Goal: Find specific page/section: Find specific page/section

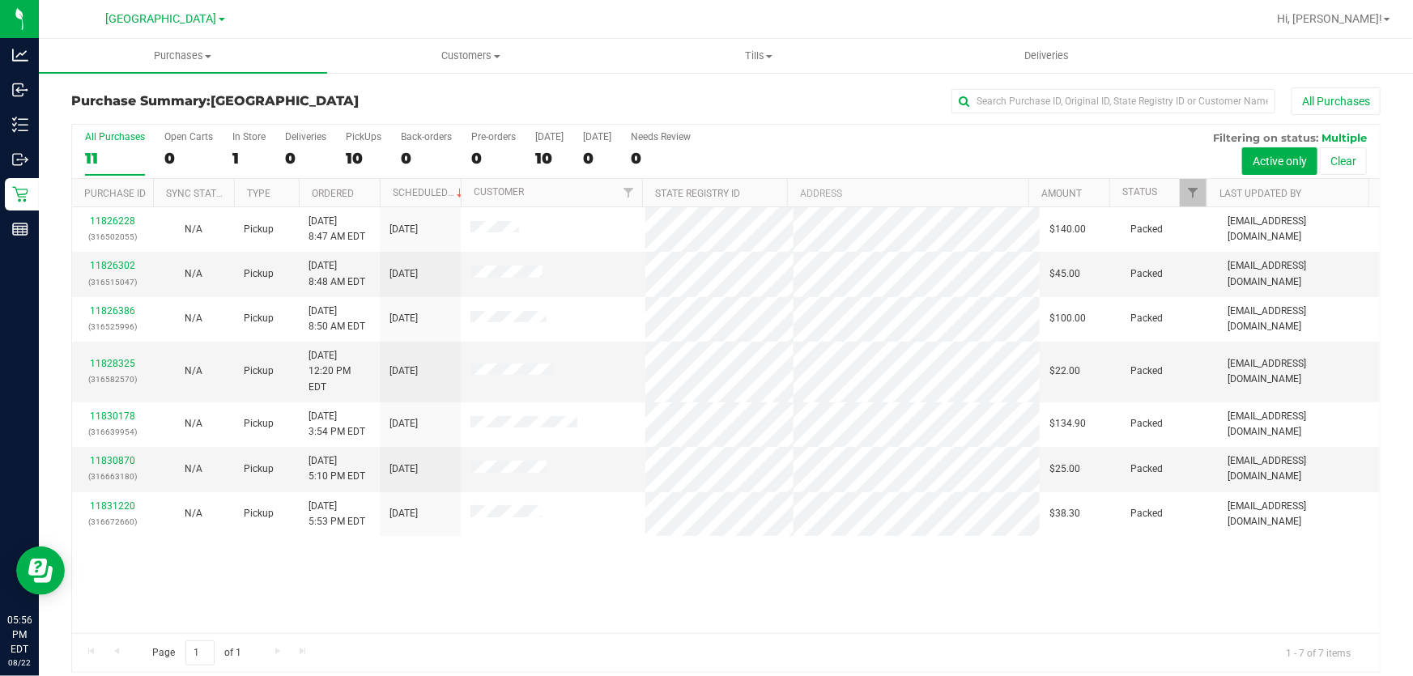
scroll to position [12, 0]
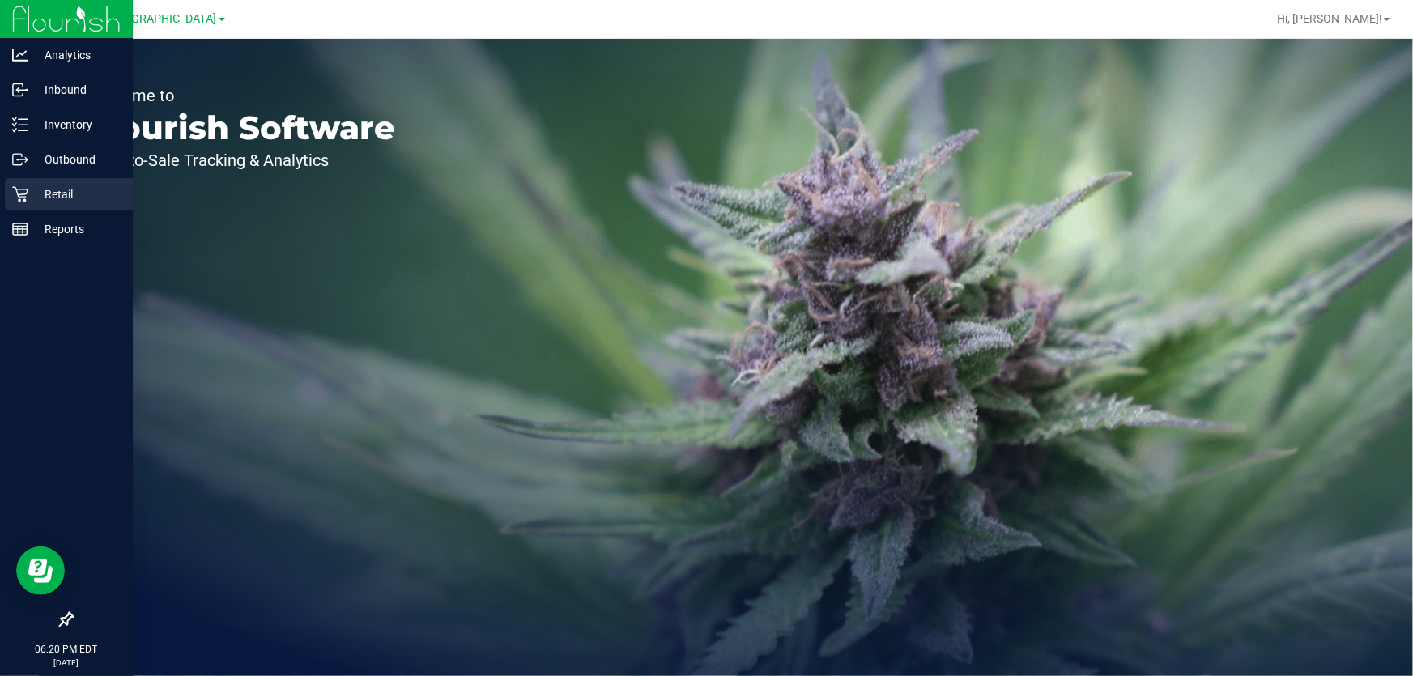
click at [25, 187] on icon at bounding box center [20, 194] width 16 height 16
